Goal: Navigation & Orientation: Find specific page/section

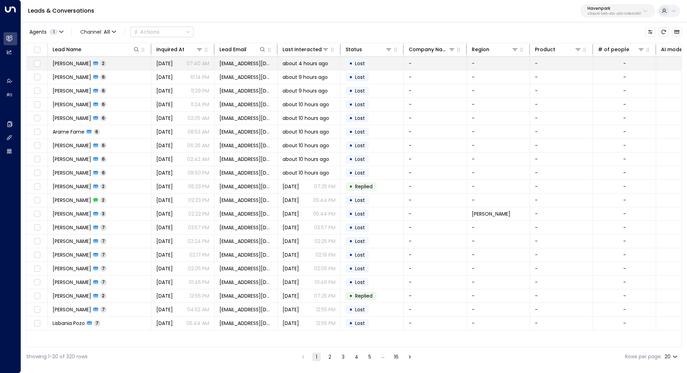
click at [74, 62] on span "[PERSON_NAME]" at bounding box center [72, 63] width 39 height 7
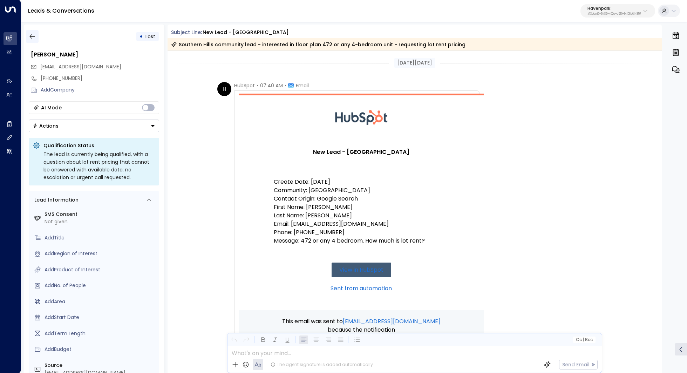
click at [34, 33] on button "button" at bounding box center [32, 36] width 13 height 13
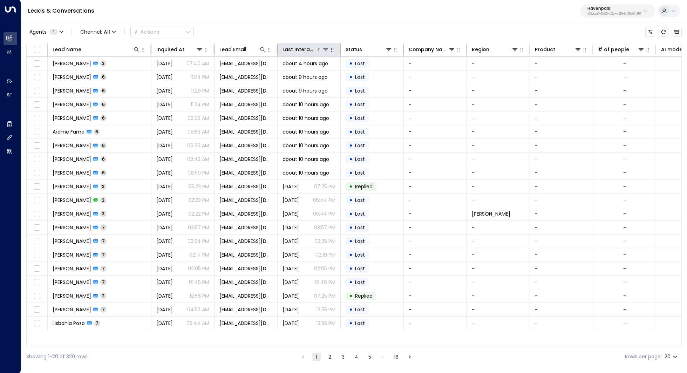
click at [328, 51] on icon at bounding box center [326, 50] width 6 height 6
click at [319, 49] on icon at bounding box center [319, 49] width 4 height 4
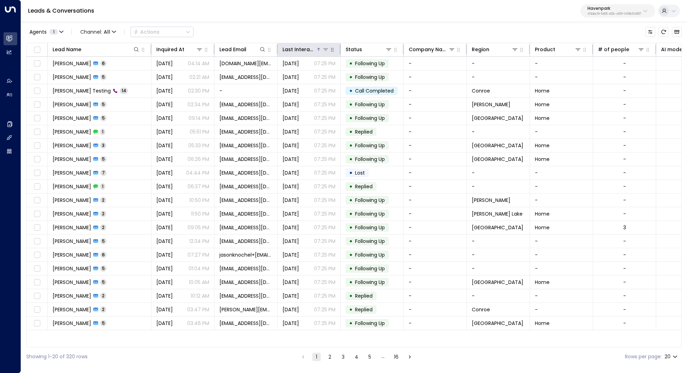
click at [319, 49] on icon at bounding box center [319, 49] width 4 height 4
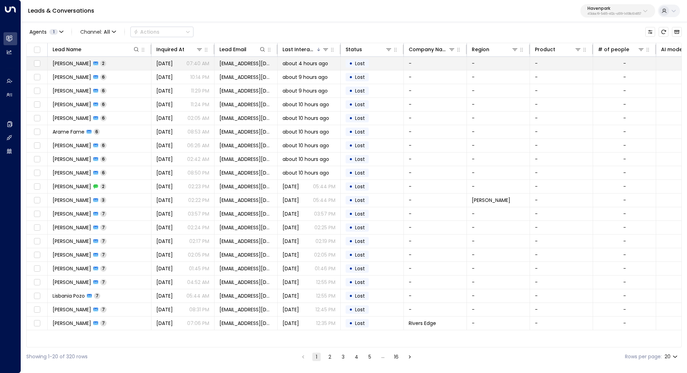
click at [80, 62] on span "[PERSON_NAME]" at bounding box center [72, 63] width 39 height 7
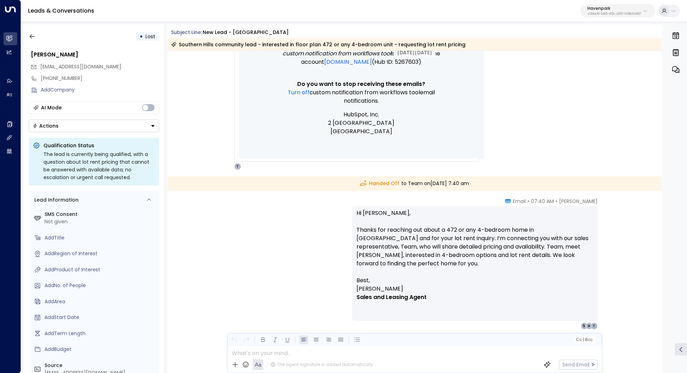
scroll to position [311, 0]
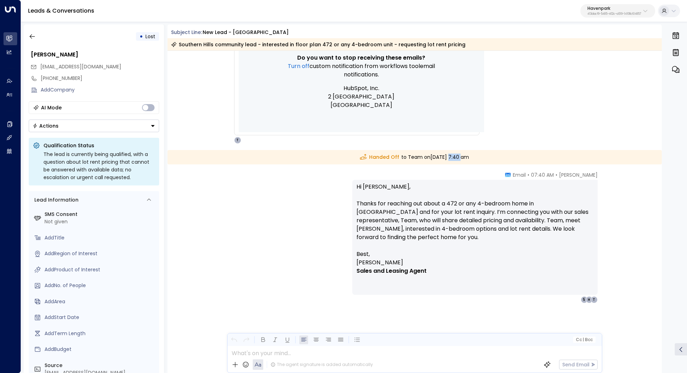
drag, startPoint x: 426, startPoint y: 159, endPoint x: 441, endPoint y: 159, distance: 14.7
click at [441, 159] on div "Handed Off to Team [DATE][DATE] 7:40 am" at bounding box center [415, 157] width 495 height 14
click at [26, 33] on button "button" at bounding box center [32, 36] width 13 height 13
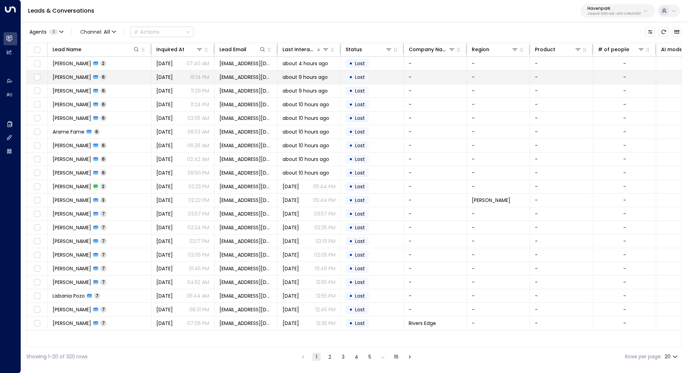
click at [119, 77] on td "[PERSON_NAME] 6" at bounding box center [100, 76] width 104 height 13
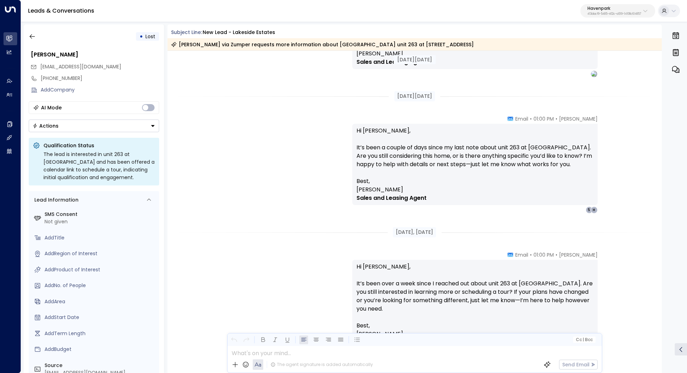
scroll to position [1113, 0]
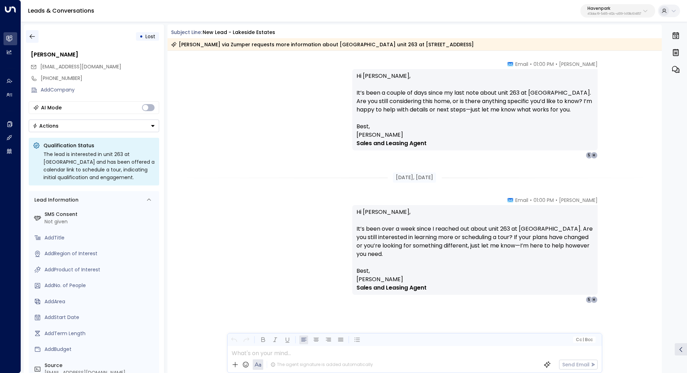
click at [29, 34] on icon "button" at bounding box center [32, 36] width 7 height 7
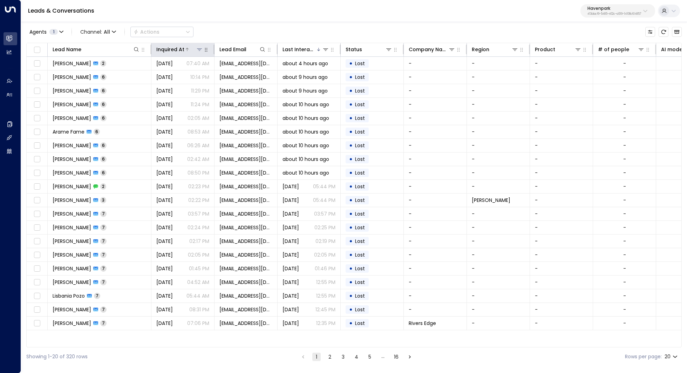
click at [187, 51] on icon at bounding box center [187, 49] width 4 height 4
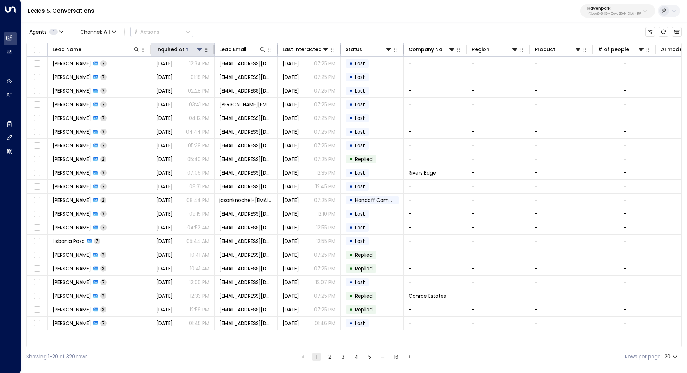
click at [186, 52] on div at bounding box center [193, 49] width 19 height 7
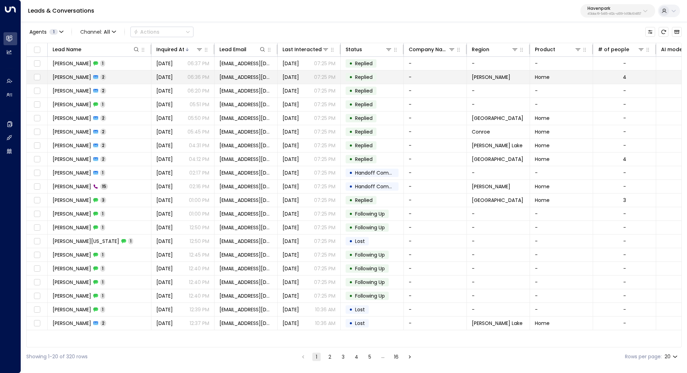
click at [119, 74] on td "[PERSON_NAME] 2" at bounding box center [100, 76] width 104 height 13
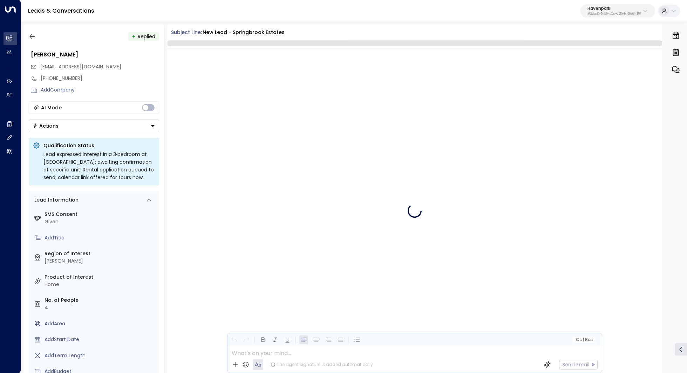
scroll to position [354, 0]
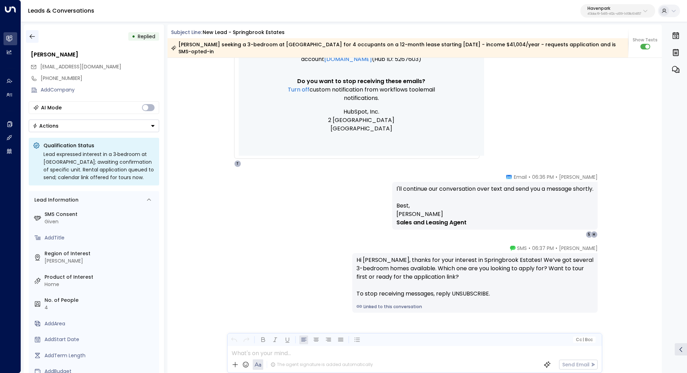
click at [29, 34] on icon "button" at bounding box center [32, 36] width 7 height 7
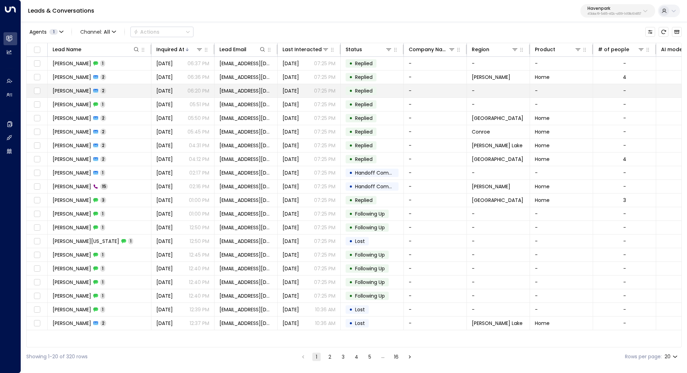
click at [115, 87] on td "[PERSON_NAME] 2" at bounding box center [100, 90] width 104 height 13
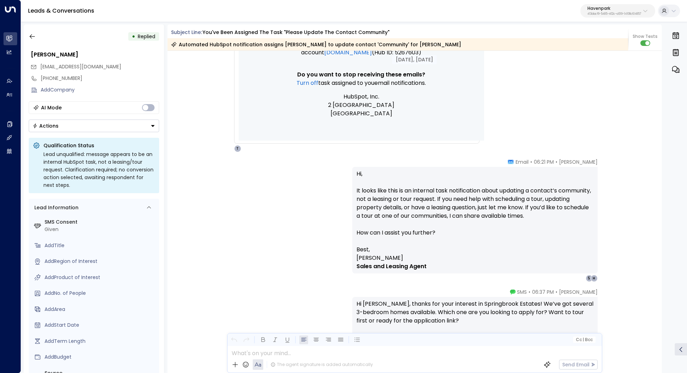
scroll to position [335, 0]
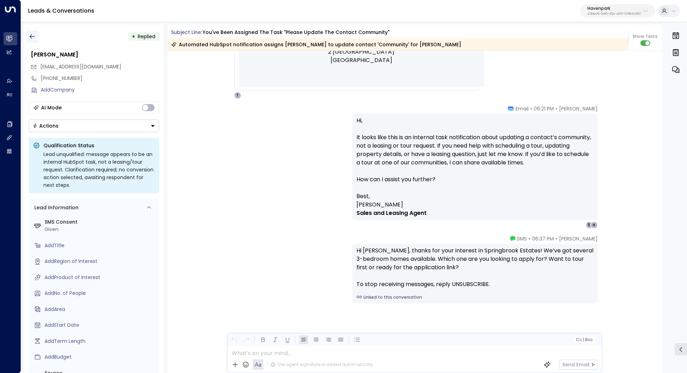
click at [29, 34] on icon "button" at bounding box center [32, 36] width 7 height 7
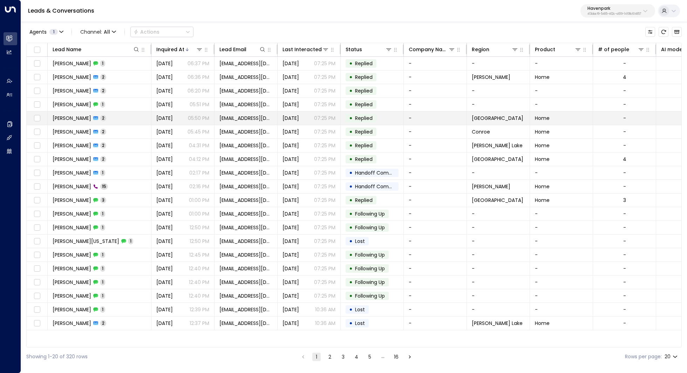
click at [118, 115] on td "[PERSON_NAME] 2" at bounding box center [100, 118] width 104 height 13
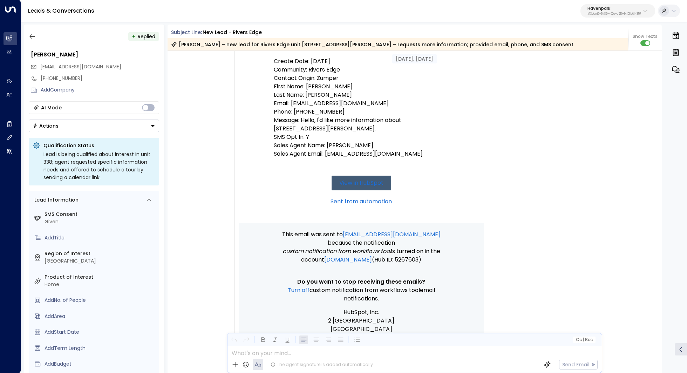
scroll to position [348, 0]
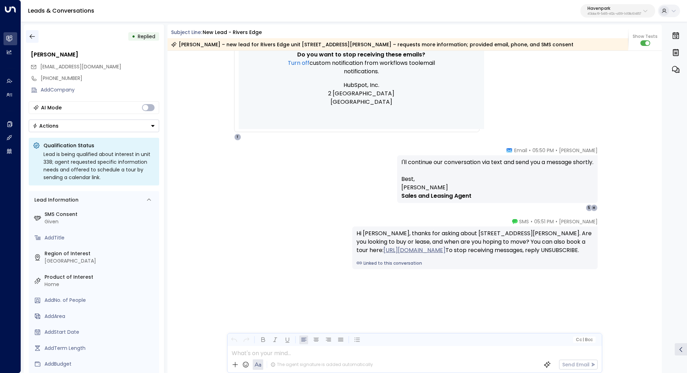
click at [35, 35] on button "button" at bounding box center [32, 36] width 13 height 13
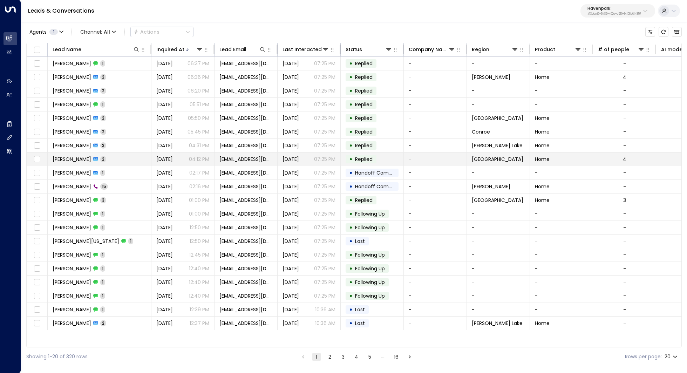
click at [122, 158] on td "[PERSON_NAME] 2" at bounding box center [100, 159] width 104 height 13
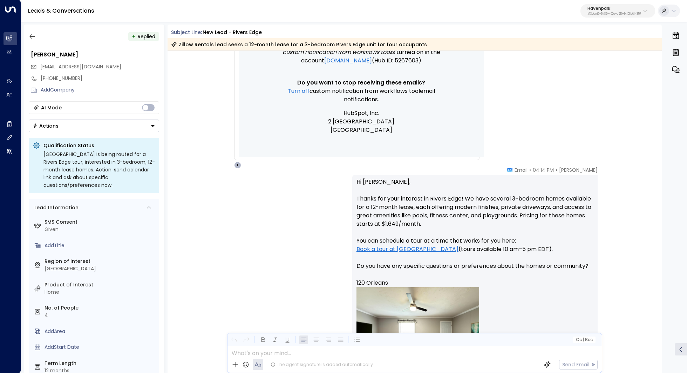
scroll to position [466, 0]
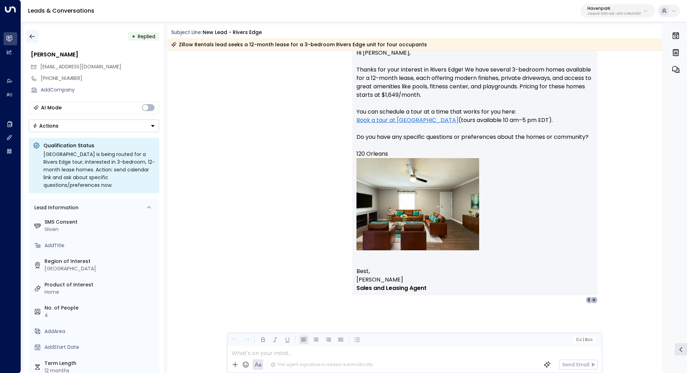
click at [27, 33] on button "button" at bounding box center [32, 36] width 13 height 13
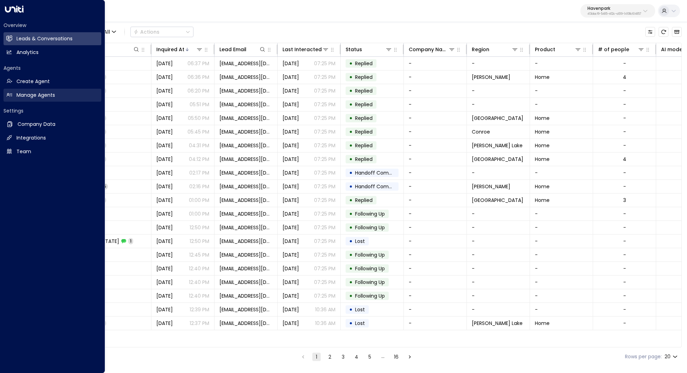
click at [23, 92] on h2 "Manage Agents" at bounding box center [35, 95] width 39 height 7
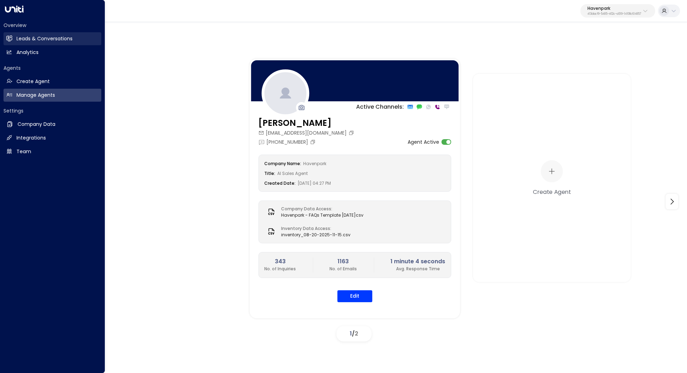
click at [41, 40] on h2 "Leads & Conversations" at bounding box center [44, 38] width 56 height 7
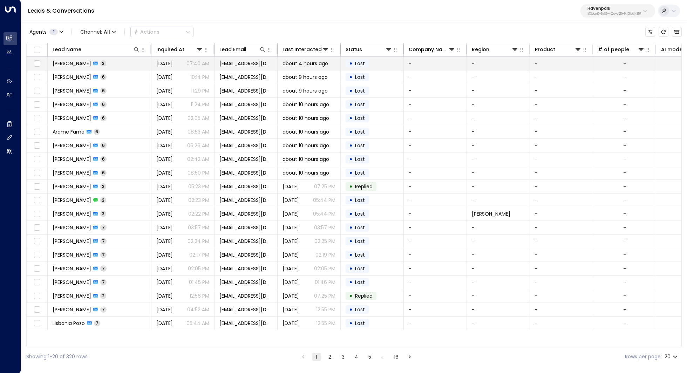
click at [89, 69] on td "[PERSON_NAME] 2" at bounding box center [100, 63] width 104 height 13
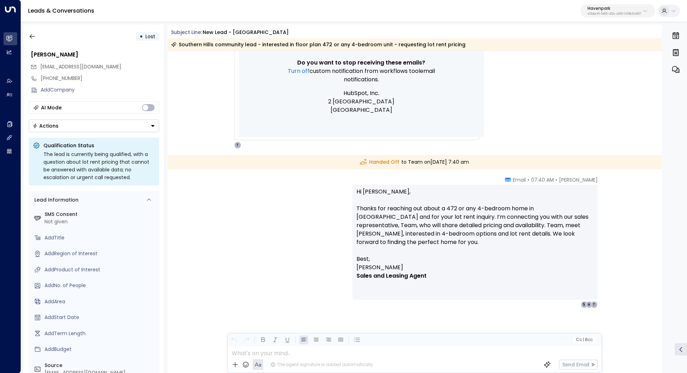
scroll to position [311, 0]
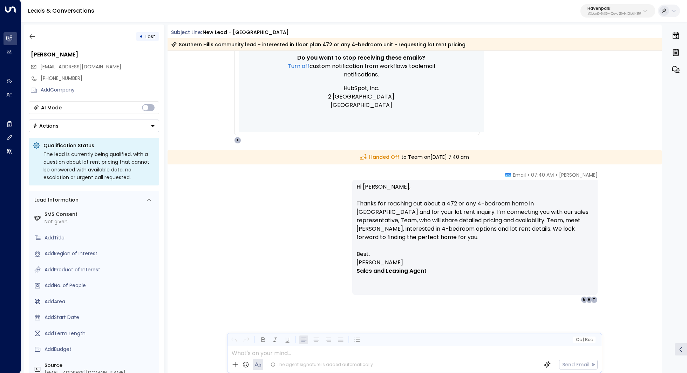
drag, startPoint x: 452, startPoint y: 159, endPoint x: 459, endPoint y: 159, distance: 7.0
click at [459, 159] on div "Handed Off to Team [DATE][DATE] 7:40 am" at bounding box center [415, 157] width 495 height 14
click at [30, 36] on icon "button" at bounding box center [31, 36] width 5 height 5
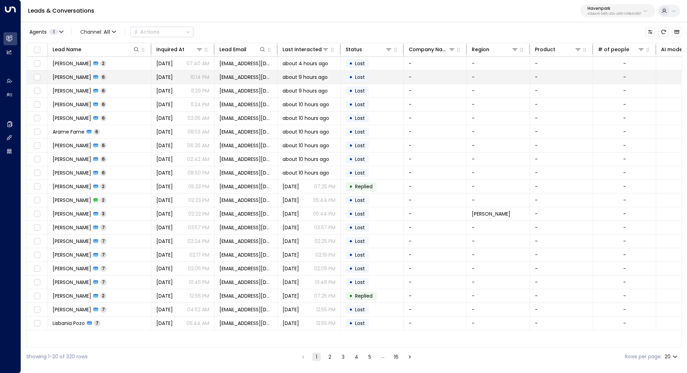
click at [82, 79] on span "[PERSON_NAME]" at bounding box center [72, 77] width 39 height 7
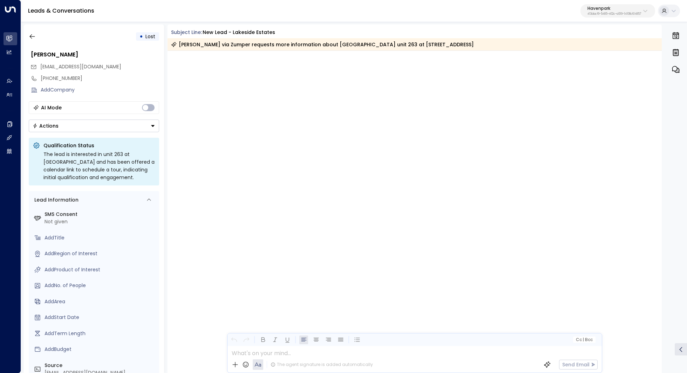
scroll to position [1264, 0]
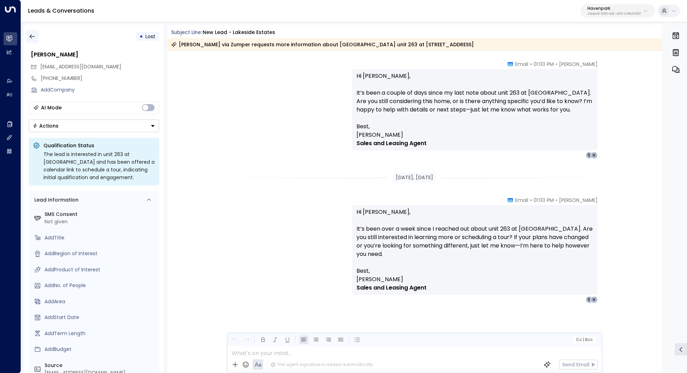
click at [29, 33] on icon "button" at bounding box center [32, 36] width 7 height 7
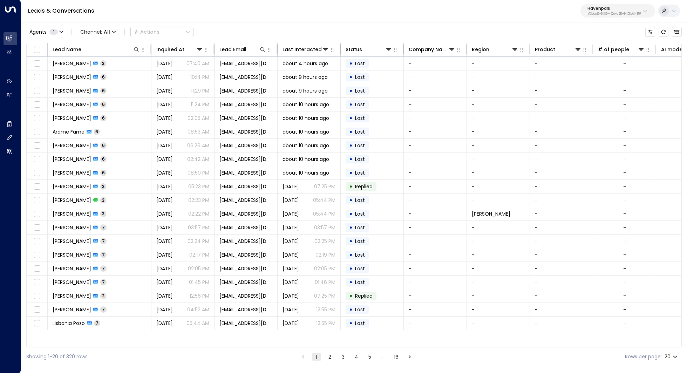
click at [328, 354] on button "2" at bounding box center [330, 357] width 8 height 8
